Goal: Information Seeking & Learning: Learn about a topic

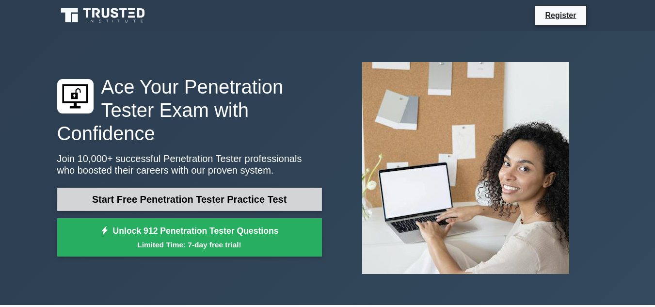
click at [223, 201] on link "Start Free Penetration Tester Practice Test" at bounding box center [189, 199] width 265 height 23
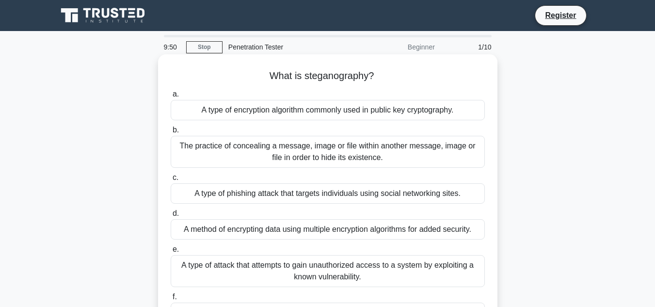
click at [282, 161] on div "The practice of concealing a message, image or file within another message, ima…" at bounding box center [328, 152] width 314 height 32
click at [171, 133] on input "b. The practice of concealing a message, image or file within another message, …" at bounding box center [171, 130] width 0 height 6
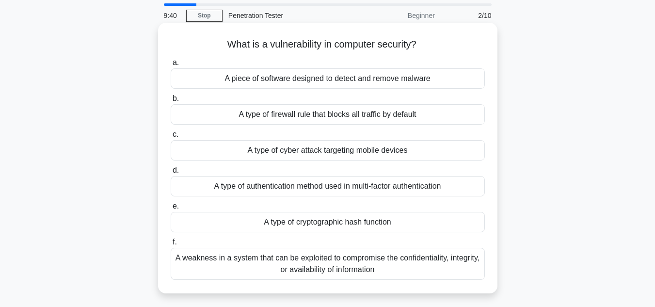
scroll to position [48, 0]
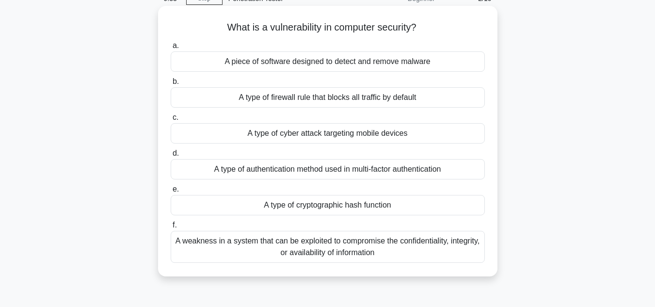
click at [295, 248] on div "A weakness in a system that can be exploited to compromise the confidentiality,…" at bounding box center [328, 247] width 314 height 32
click at [171, 228] on input "f. A weakness in a system that can be exploited to compromise the confidentiali…" at bounding box center [171, 225] width 0 height 6
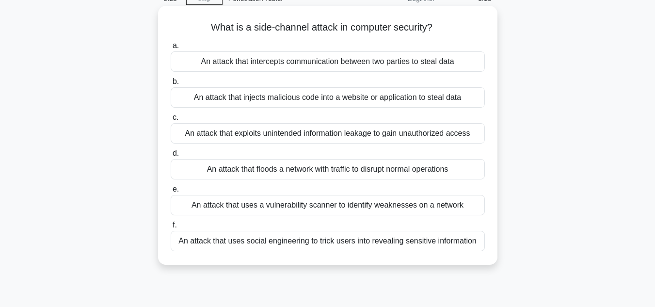
click at [267, 239] on div "An attack that uses social engineering to trick users into revealing sensitive …" at bounding box center [328, 241] width 314 height 20
click at [171, 228] on input "f. An attack that uses social engineering to trick users into revealing sensiti…" at bounding box center [171, 225] width 0 height 6
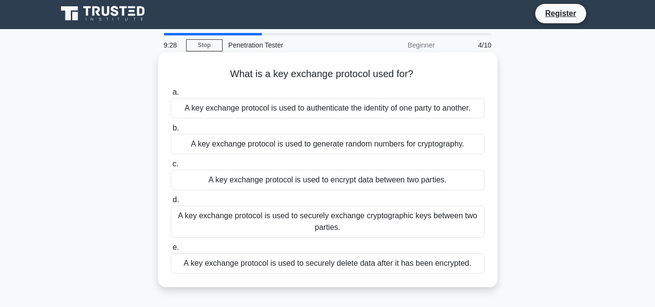
scroll to position [0, 0]
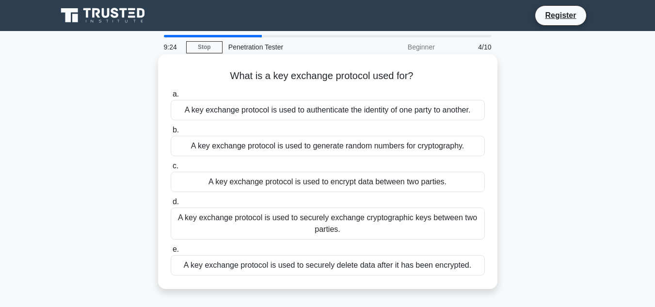
click at [302, 153] on div "A key exchange protocol is used to generate random numbers for cryptography." at bounding box center [328, 146] width 314 height 20
click at [171, 133] on input "b. A key exchange protocol is used to generate random numbers for cryptography." at bounding box center [171, 130] width 0 height 6
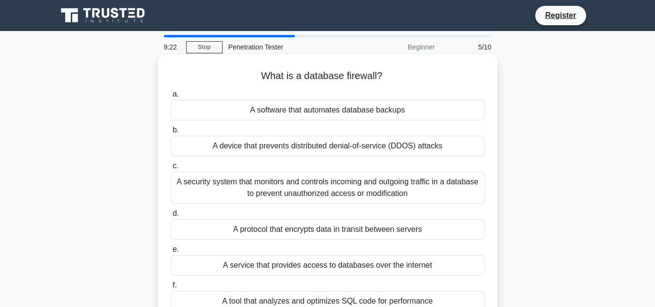
click at [303, 186] on div "A security system that monitors and controls incoming and outgoing traffic in a…" at bounding box center [328, 188] width 314 height 32
click at [171, 169] on input "c. A security system that monitors and controls incoming and outgoing traffic i…" at bounding box center [171, 166] width 0 height 6
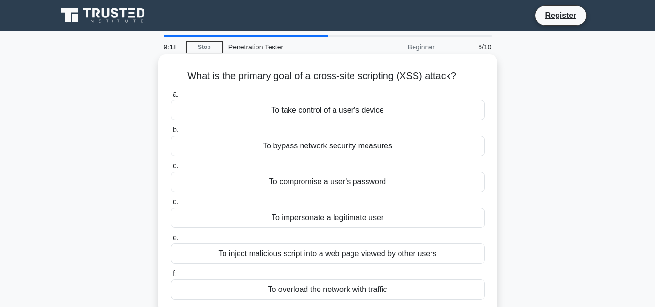
scroll to position [48, 0]
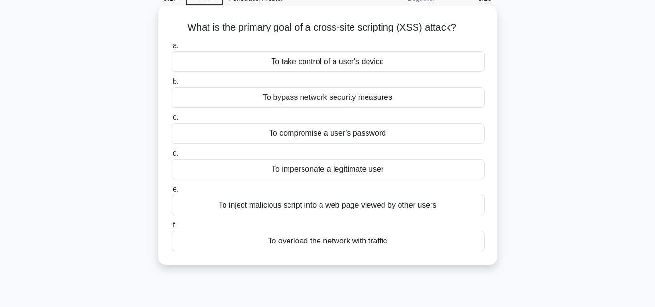
click at [330, 208] on div "To inject malicious script into a web page viewed by other users" at bounding box center [328, 205] width 314 height 20
click at [171, 193] on input "e. To inject malicious script into a web page viewed by other users" at bounding box center [171, 189] width 0 height 6
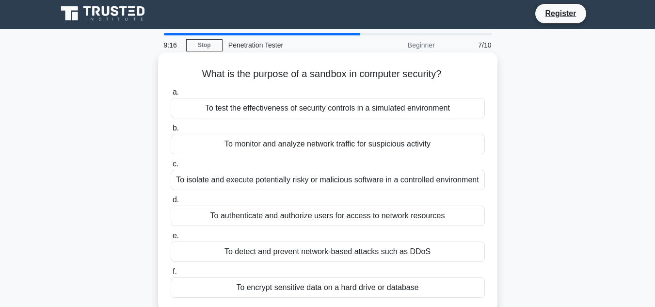
scroll to position [0, 0]
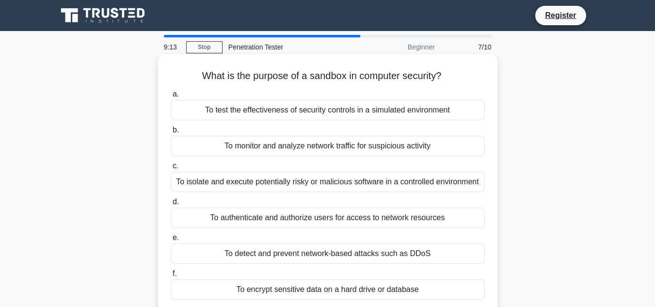
click at [350, 179] on div "To isolate and execute potentially risky or malicious software in a controlled …" at bounding box center [328, 182] width 314 height 20
click at [171, 169] on input "c. To isolate and execute potentially risky or malicious software in a controll…" at bounding box center [171, 166] width 0 height 6
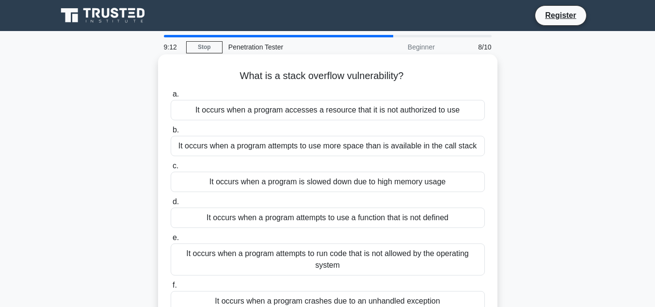
click at [354, 142] on div "It occurs when a program attempts to use more space than is available in the ca…" at bounding box center [328, 146] width 314 height 20
click at [171, 133] on input "b. It occurs when a program attempts to use more space than is available in the…" at bounding box center [171, 130] width 0 height 6
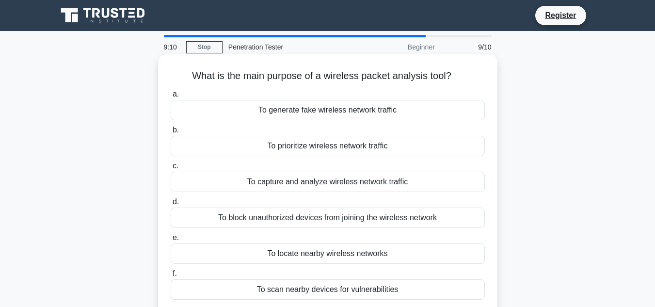
click at [339, 217] on div "To block unauthorized devices from joining the wireless network" at bounding box center [328, 218] width 314 height 20
click at [171, 205] on input "d. To block unauthorized devices from joining the wireless network" at bounding box center [171, 202] width 0 height 6
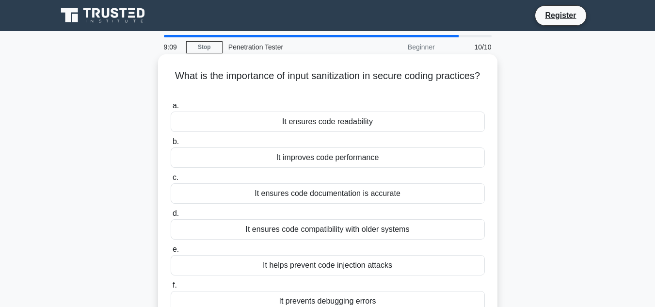
click at [339, 115] on div "It ensures code readability" at bounding box center [328, 122] width 314 height 20
click at [171, 109] on input "a. It ensures code readability" at bounding box center [171, 106] width 0 height 6
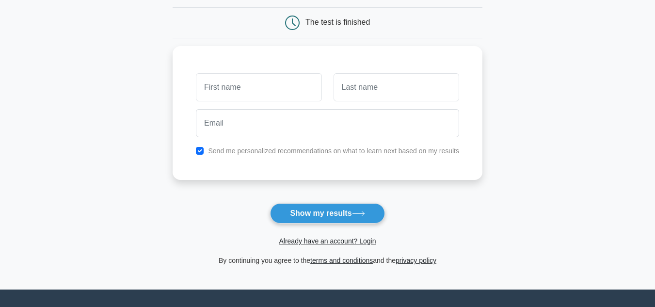
scroll to position [97, 0]
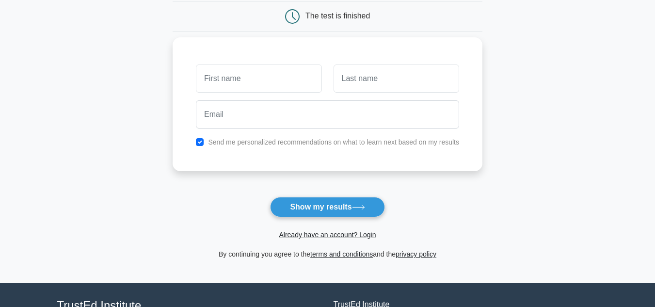
click at [265, 88] on input "text" at bounding box center [259, 78] width 126 height 28
type input "[PERSON_NAME]"
click at [334, 74] on input "text" at bounding box center [397, 78] width 126 height 28
type input "Dhamanse"
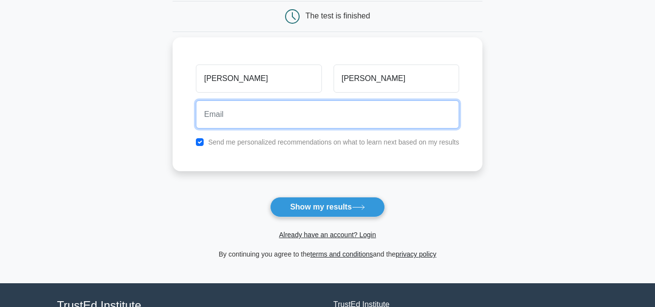
click at [321, 125] on input "email" at bounding box center [327, 114] width 263 height 28
type input "Dhamansekalpesh04@gmail.com"
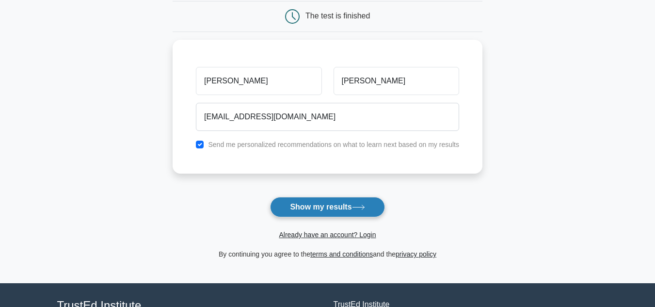
click at [314, 210] on button "Show my results" at bounding box center [327, 207] width 114 height 20
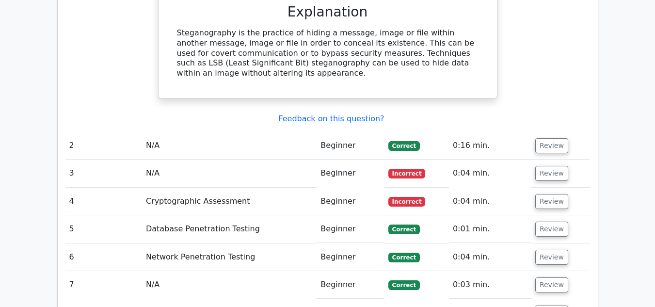
scroll to position [1067, 0]
